Goal: Task Accomplishment & Management: Manage account settings

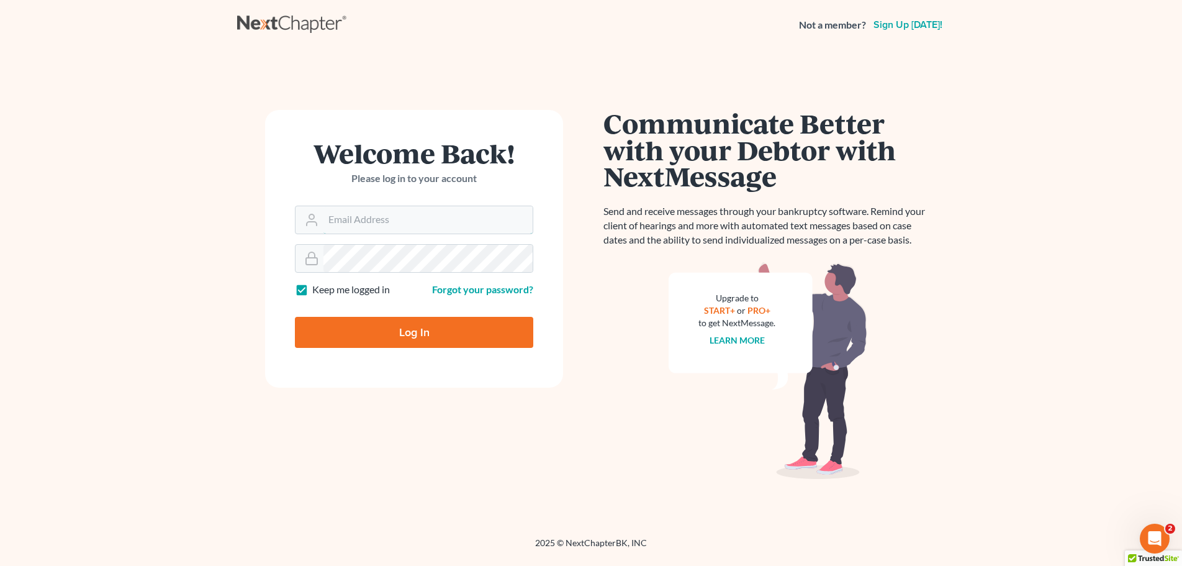
type input "[PERSON_NAME][EMAIL_ADDRESS][DOMAIN_NAME]"
click at [473, 332] on input "Log In" at bounding box center [414, 332] width 238 height 31
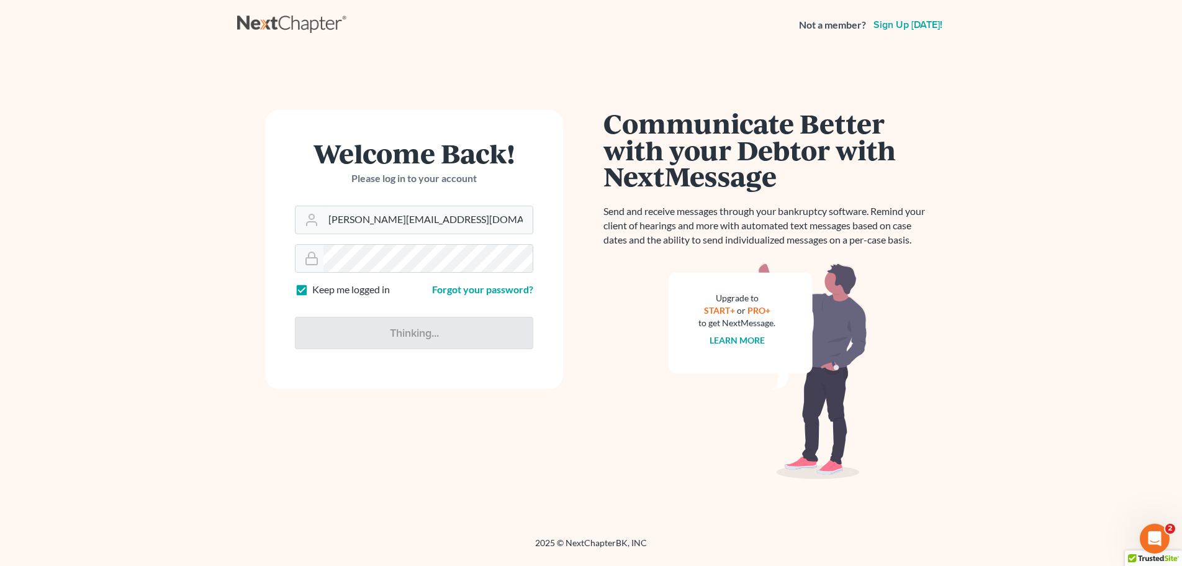
type input "Thinking..."
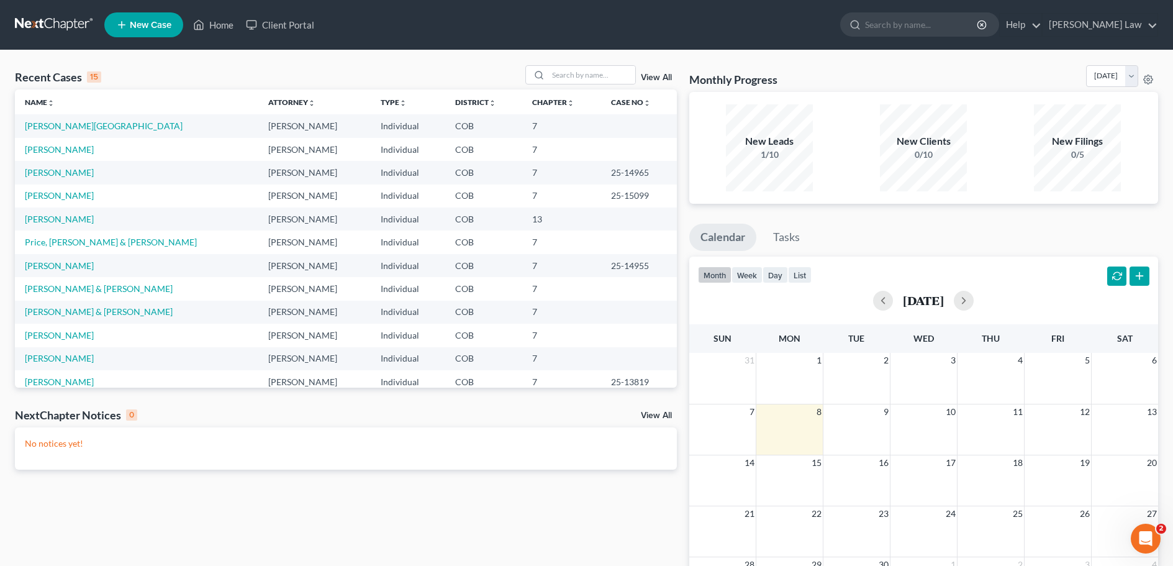
click at [655, 79] on link "View All" at bounding box center [656, 77] width 31 height 9
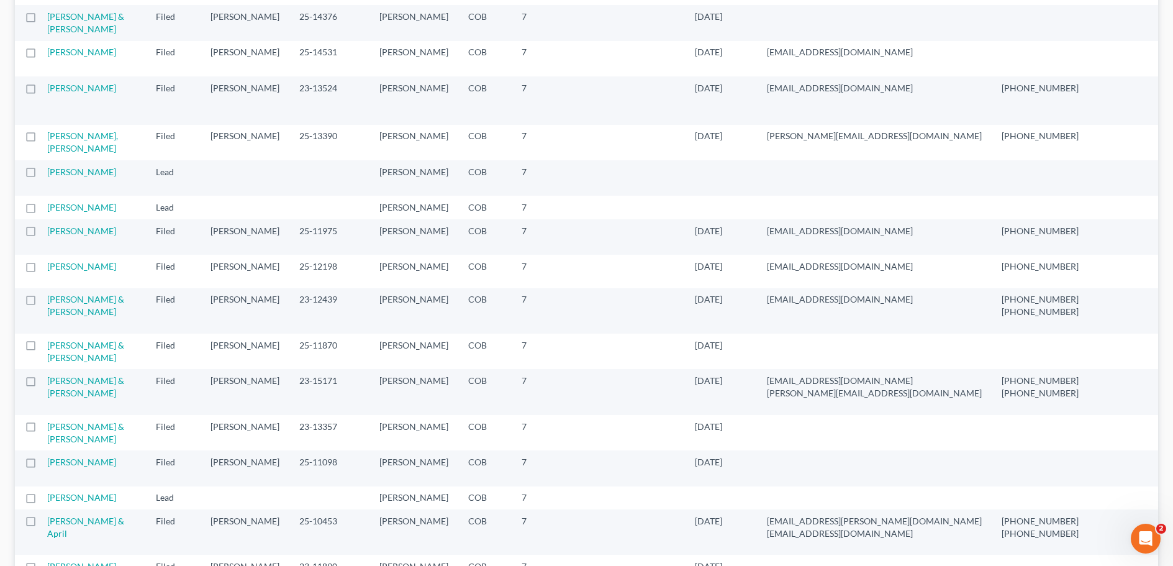
scroll to position [1180, 0]
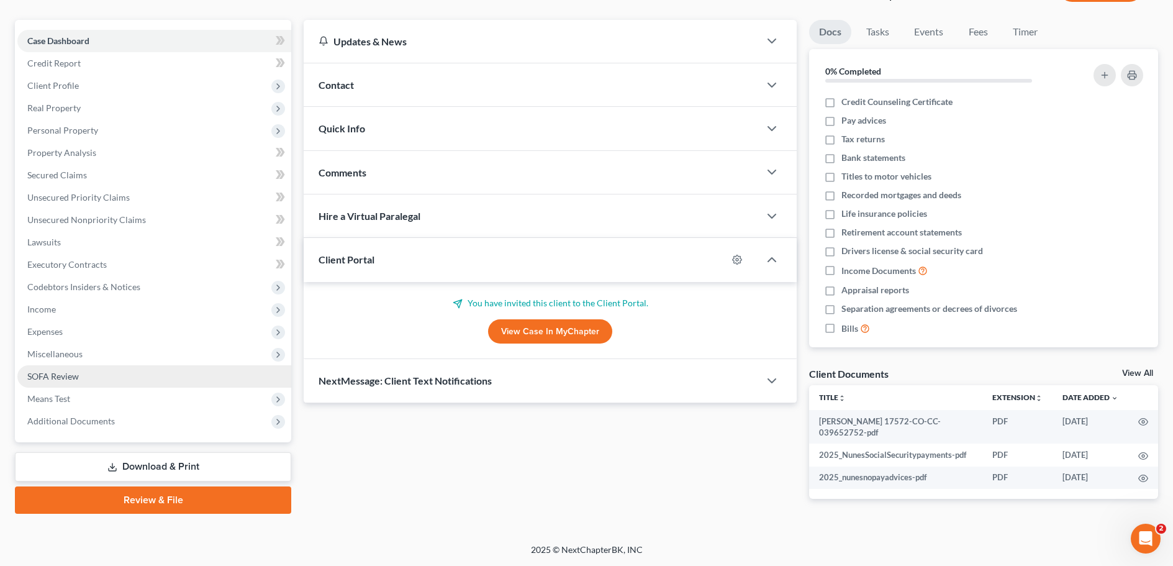
scroll to position [99, 0]
